Goal: Task Accomplishment & Management: Use online tool/utility

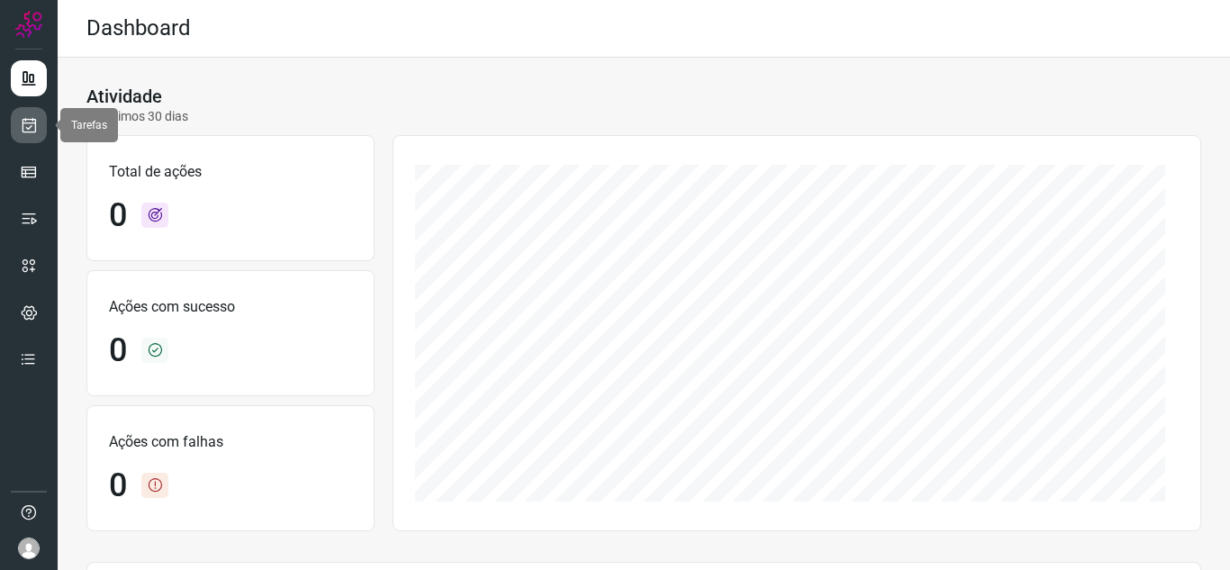
click at [38, 131] on link at bounding box center [29, 125] width 36 height 36
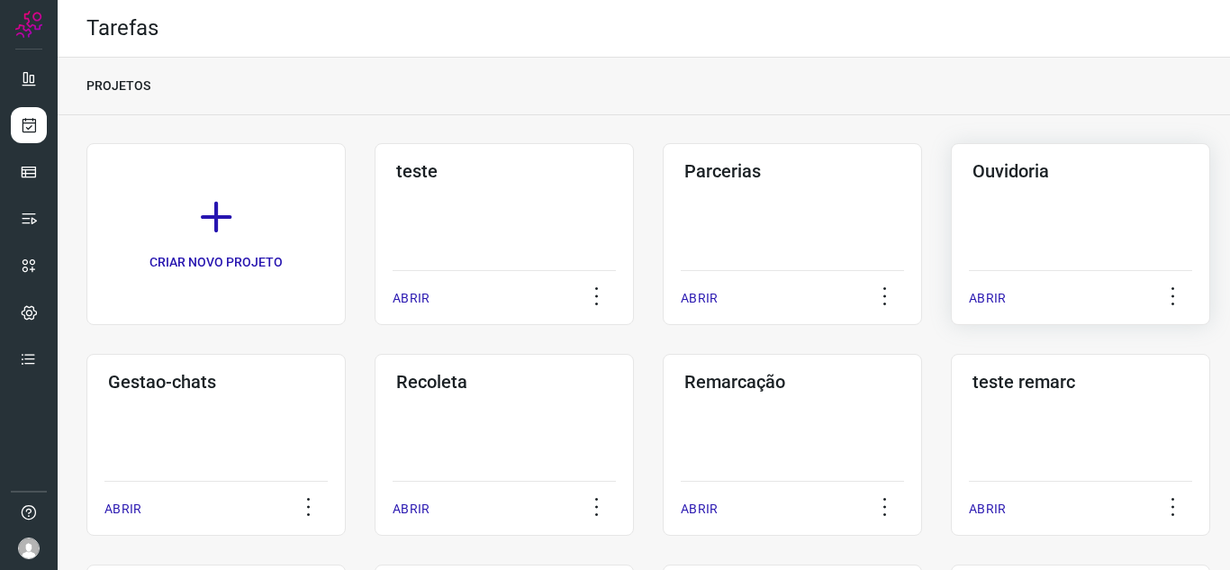
click at [989, 301] on p "ABRIR" at bounding box center [987, 298] width 37 height 19
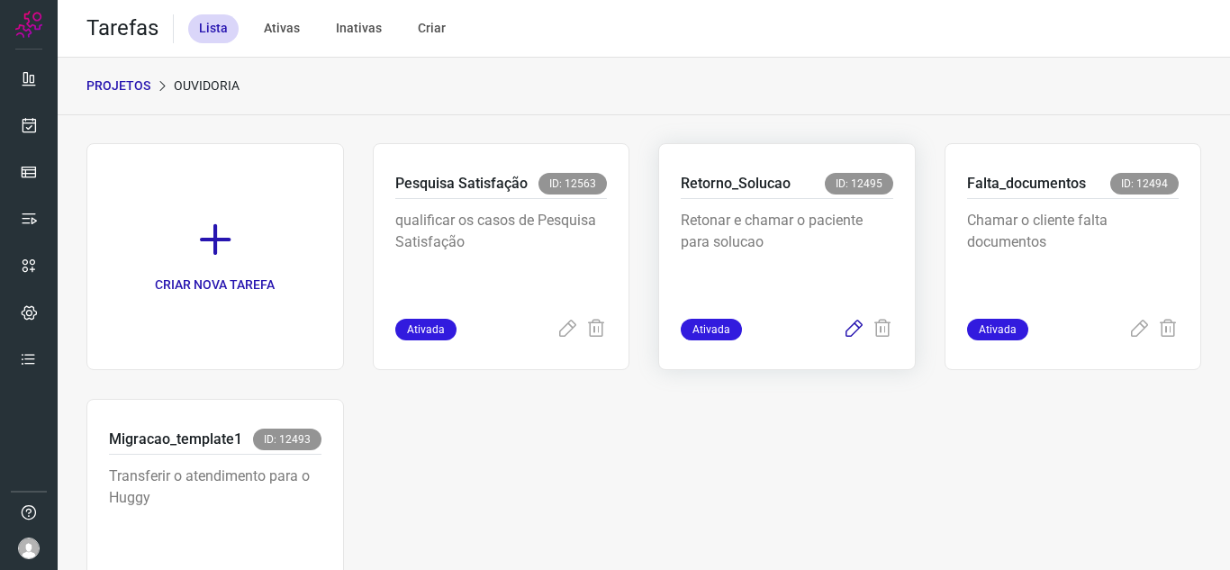
click at [843, 324] on icon at bounding box center [854, 330] width 22 height 22
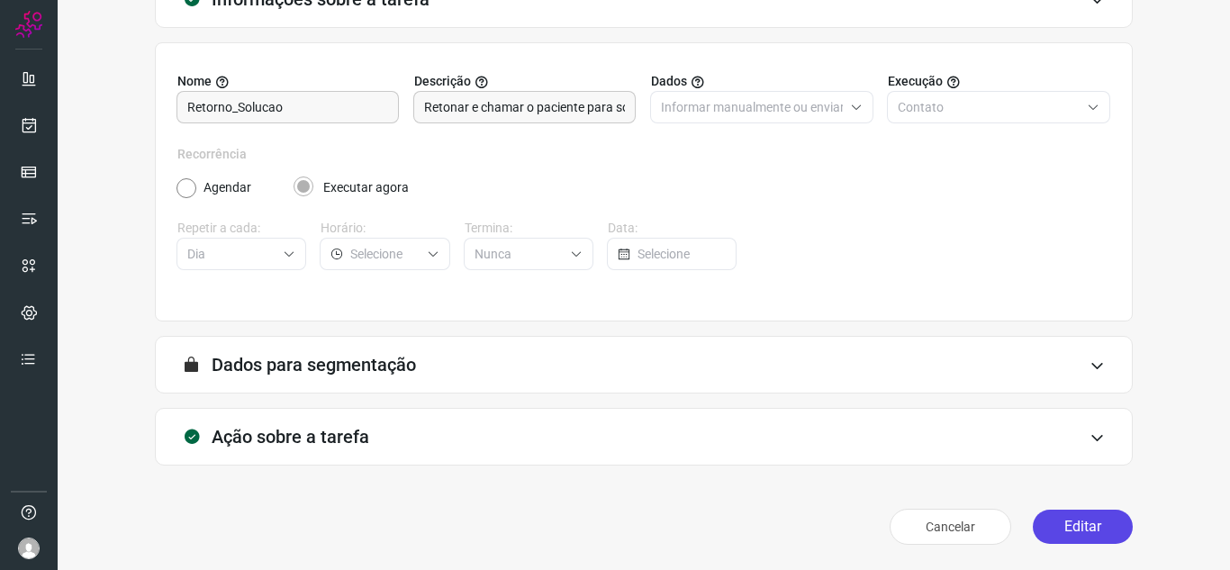
scroll to position [133, 0]
click at [1069, 538] on button "Editar" at bounding box center [1083, 527] width 100 height 34
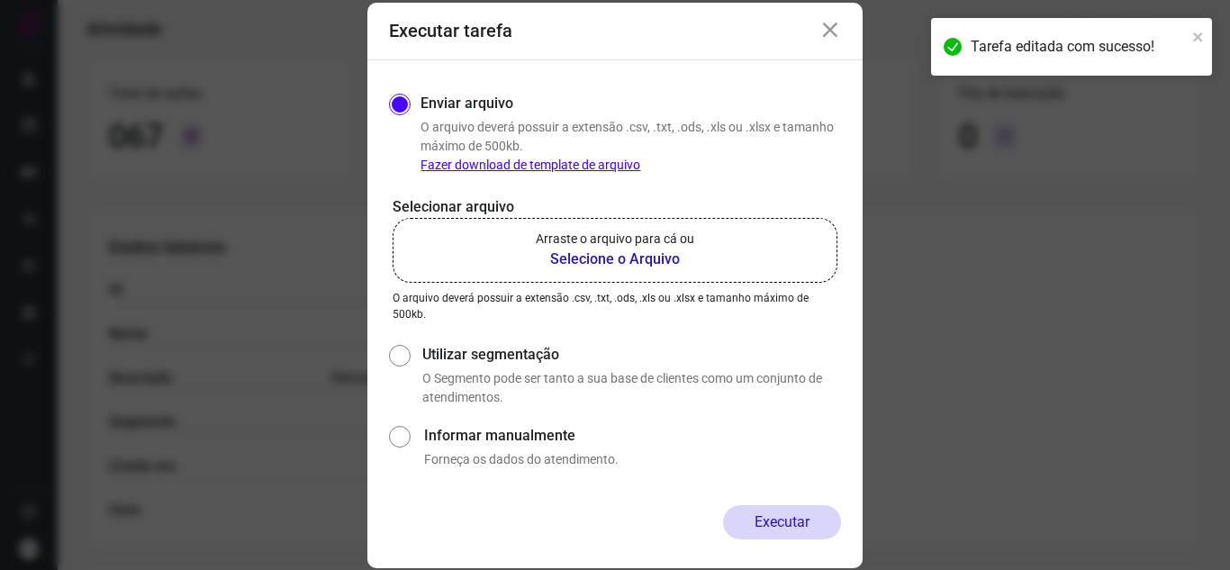
click at [534, 232] on label "Arraste o arquivo para cá ou Selecione o Arquivo" at bounding box center [615, 250] width 445 height 65
click at [0, 0] on input "Arraste o arquivo para cá ou Selecione o Arquivo" at bounding box center [0, 0] width 0 height 0
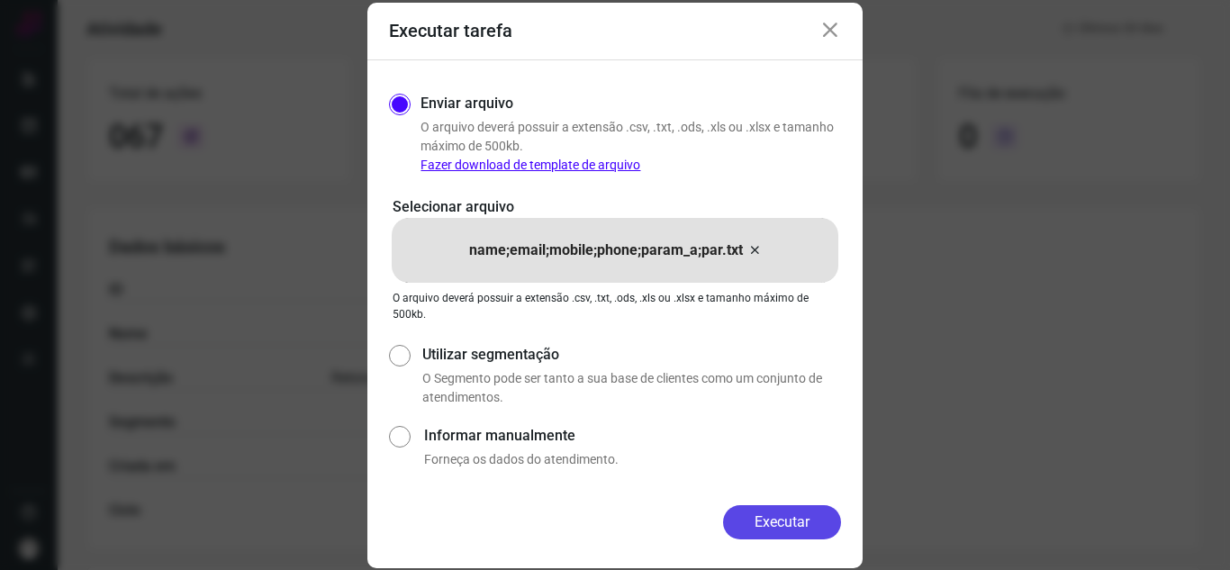
click at [752, 520] on button "Executar" at bounding box center [782, 522] width 118 height 34
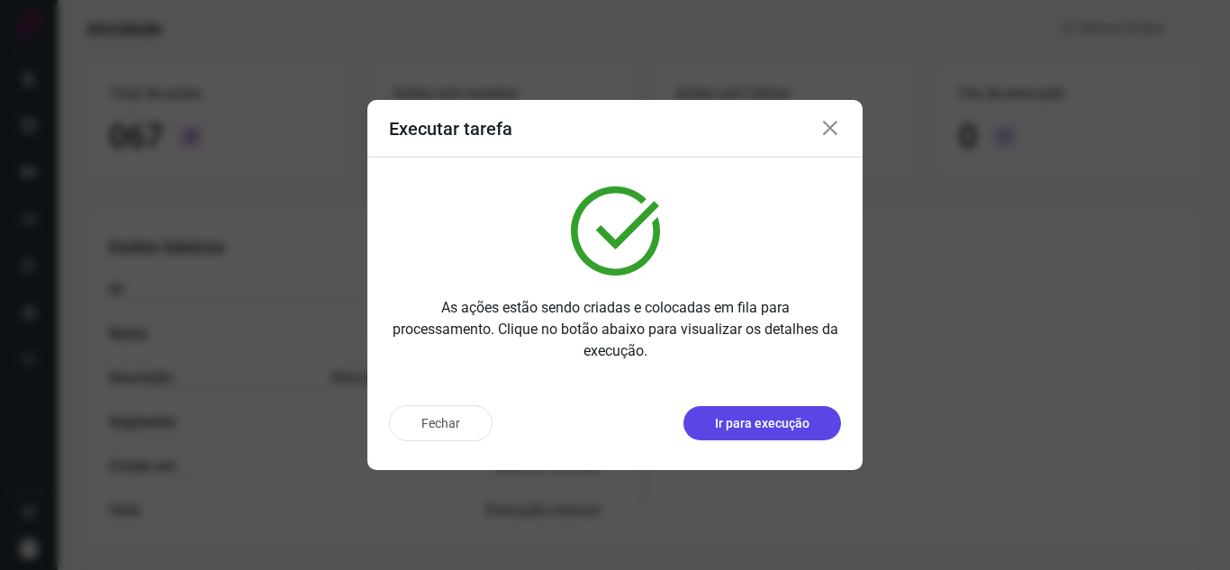
click at [816, 424] on button "Ir para execução" at bounding box center [763, 423] width 158 height 34
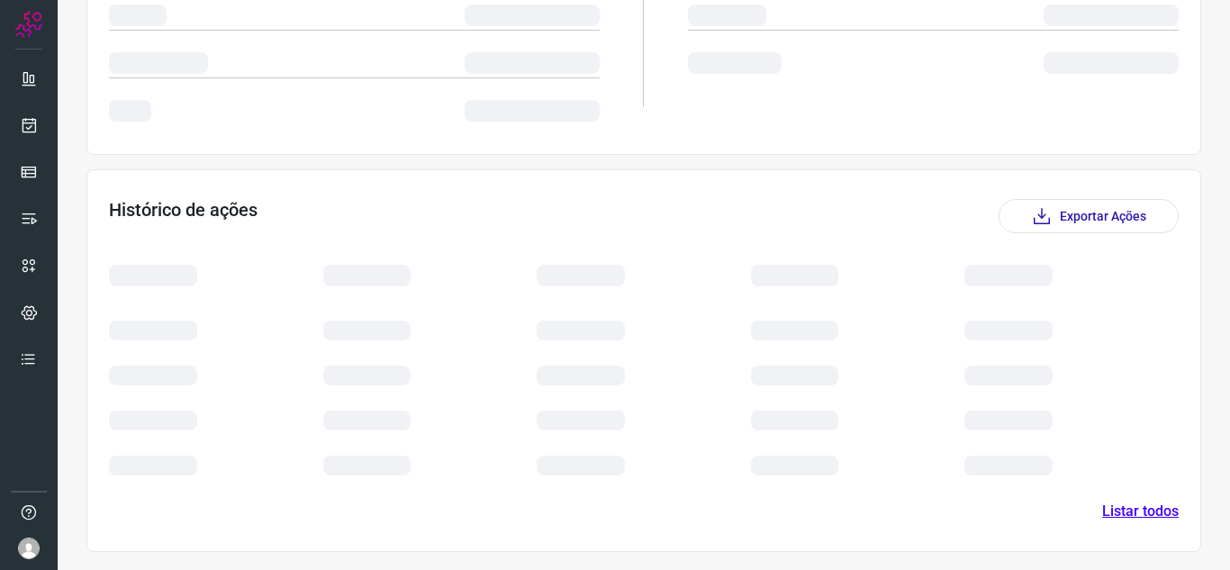
scroll to position [307, 0]
